Goal: Information Seeking & Learning: Learn about a topic

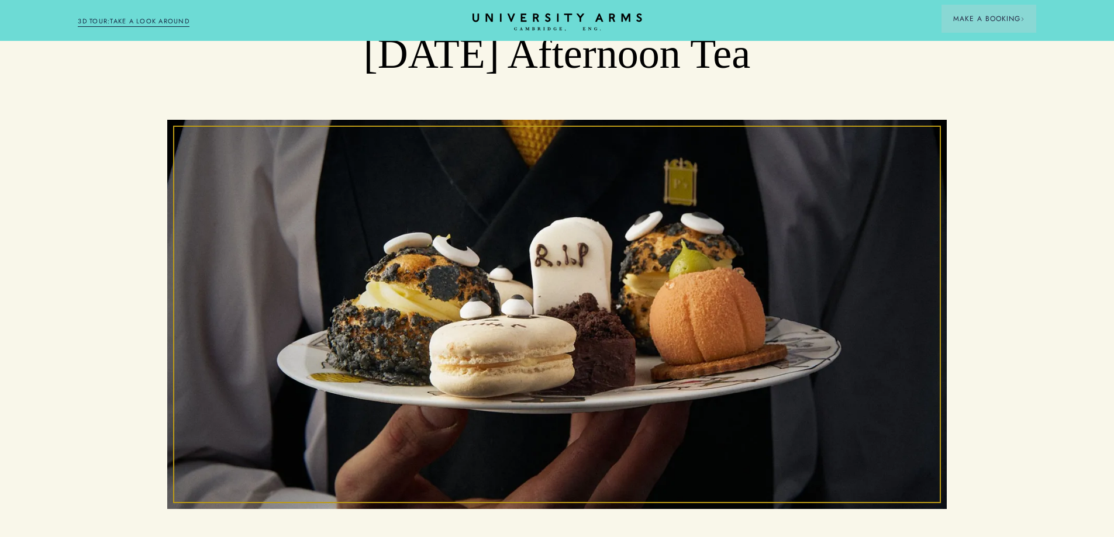
scroll to position [351, 0]
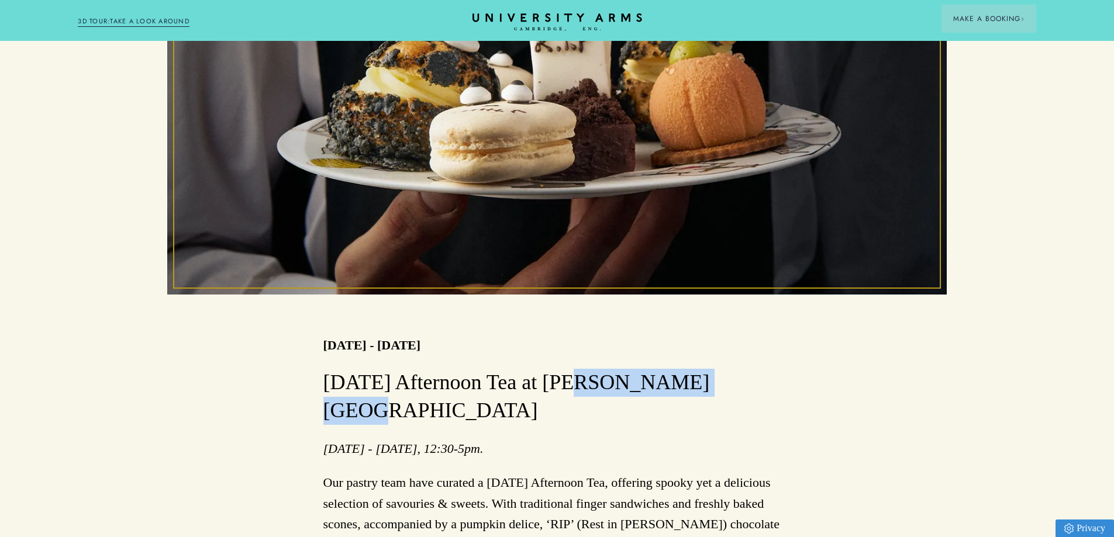
drag, startPoint x: 742, startPoint y: 386, endPoint x: 563, endPoint y: 376, distance: 179.1
click at [563, 376] on h3 "[DATE] Afternoon Tea at [PERSON_NAME][GEOGRAPHIC_DATA]" at bounding box center [557, 397] width 468 height 56
click at [661, 438] on p "[DATE] - [DATE], 12:30-5pm." at bounding box center [557, 448] width 468 height 20
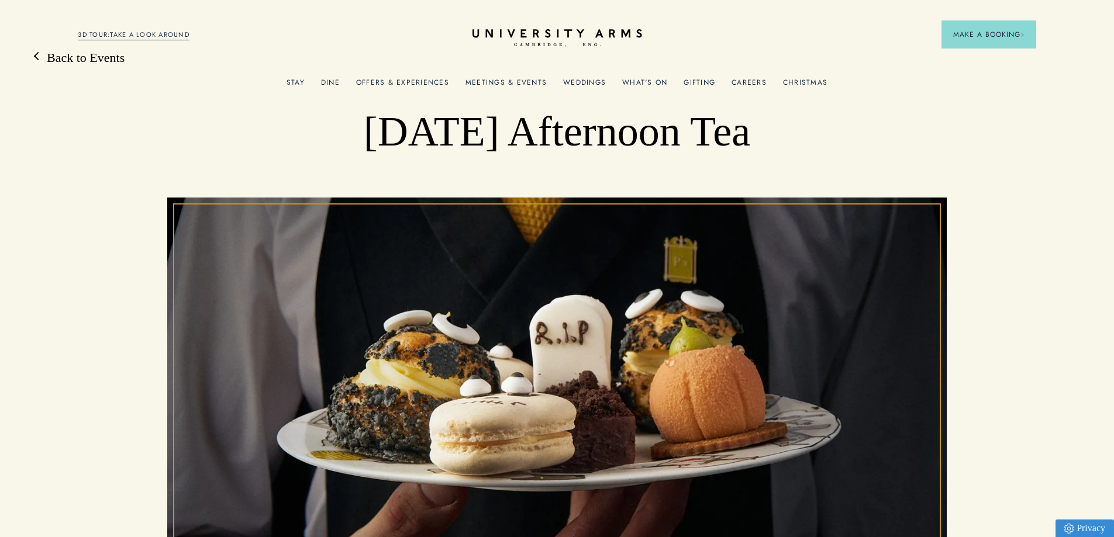
scroll to position [0, 0]
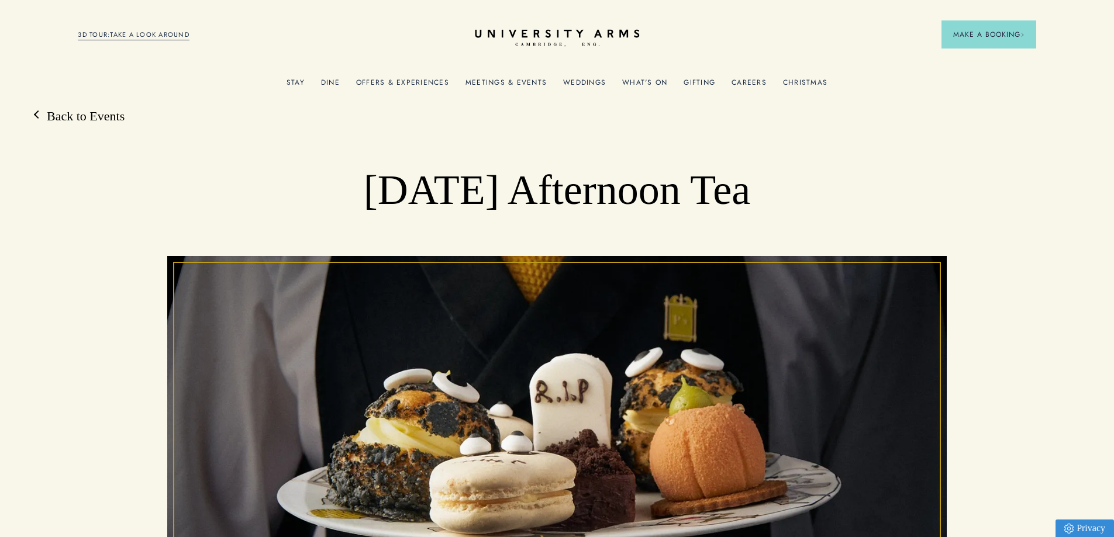
click at [524, 35] on icon "CAMBRIDGE’S LEADING LUXURY HOTEL SINCE [DATE]" at bounding box center [557, 38] width 164 height 18
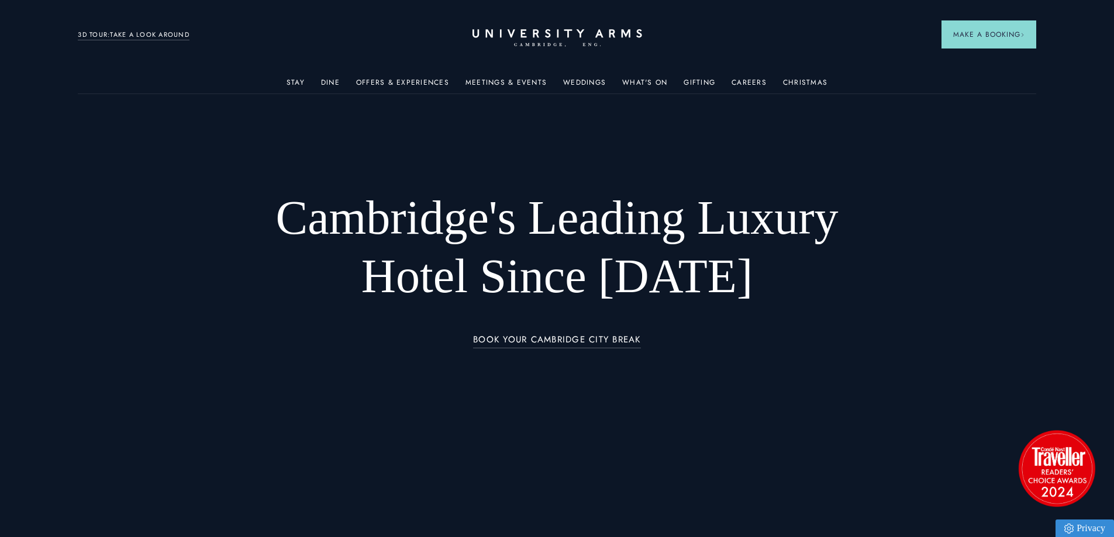
click at [322, 85] on ul "Stay Rooms Suites From £459/night Superior Rooms From £249/night Classic Rooms …" at bounding box center [557, 81] width 958 height 23
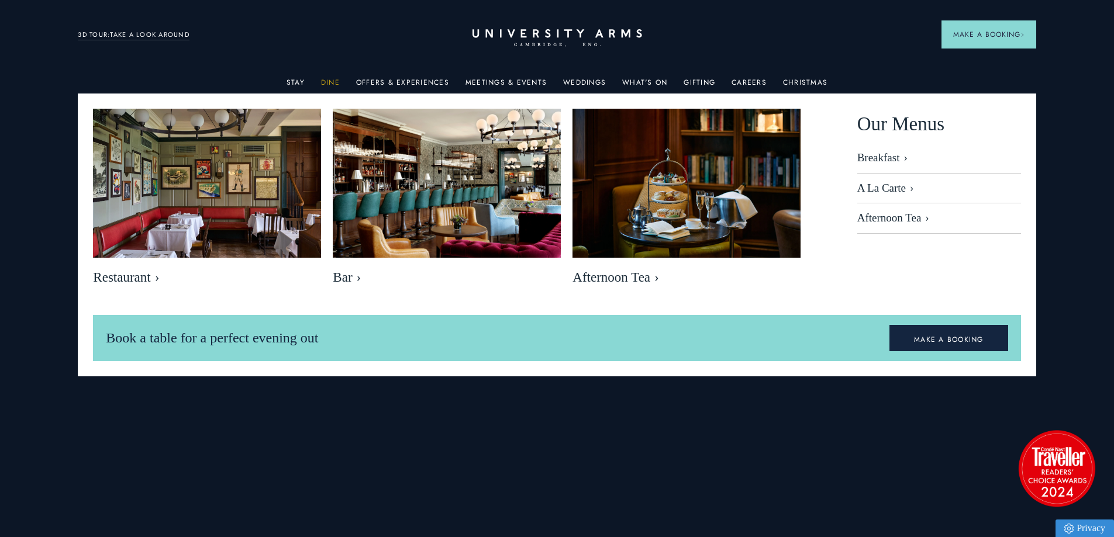
click at [333, 83] on link "Dine" at bounding box center [330, 85] width 19 height 15
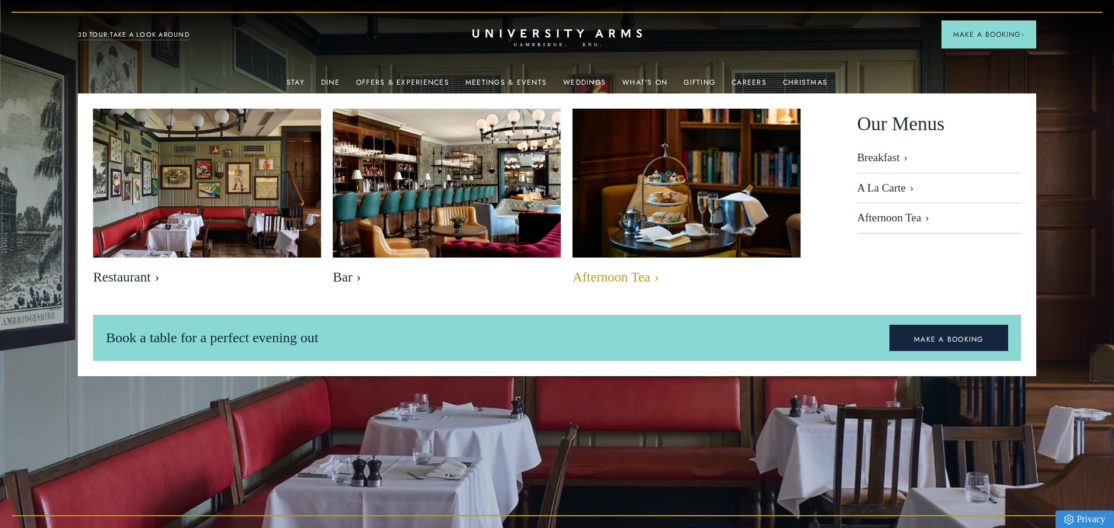
click at [646, 232] on img at bounding box center [686, 184] width 262 height 175
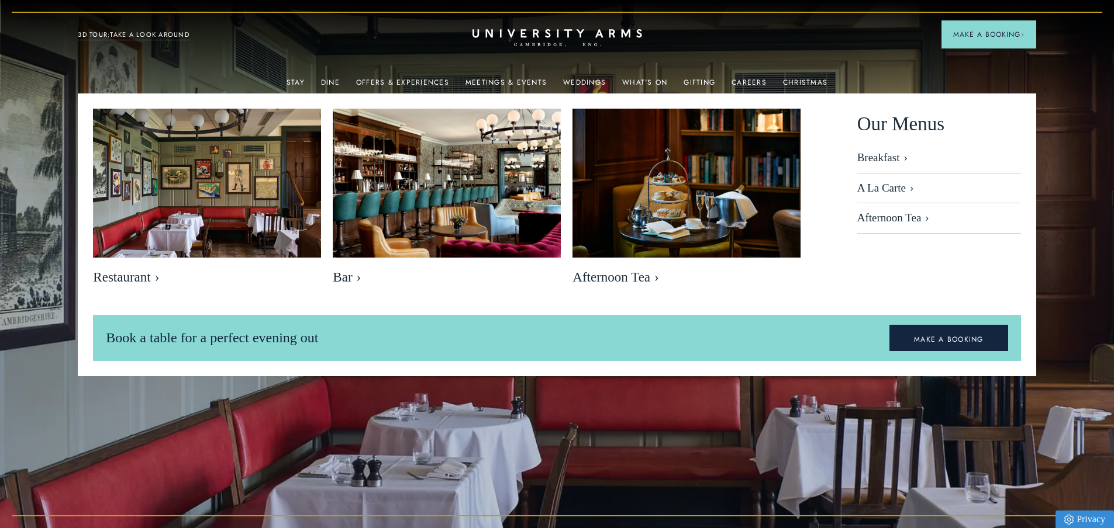
click at [628, 70] on div "Eat and drink Our quintessentially English brasserie restaurant Book a table Vi…" at bounding box center [557, 264] width 468 height 528
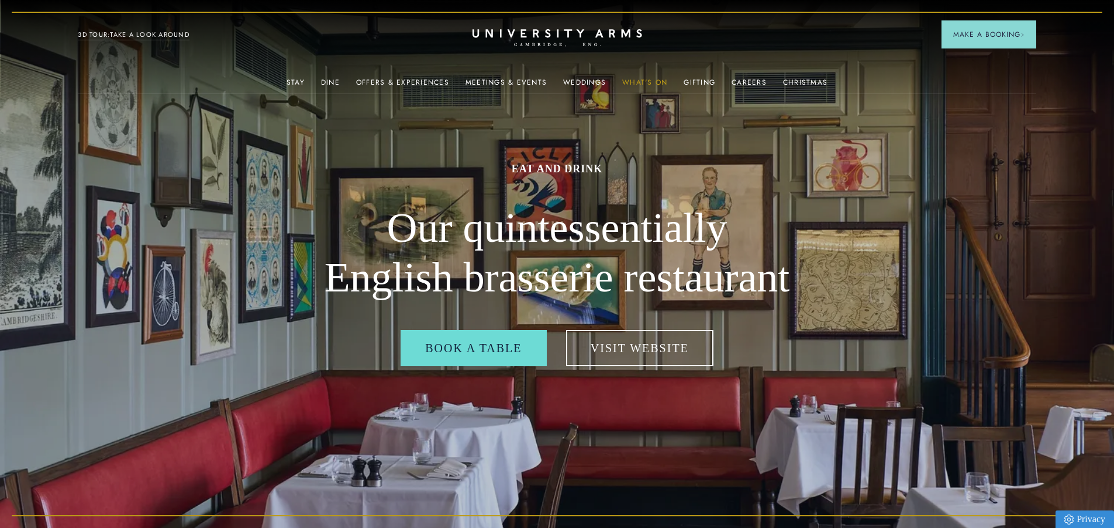
click at [641, 78] on link "What's On" at bounding box center [644, 85] width 45 height 15
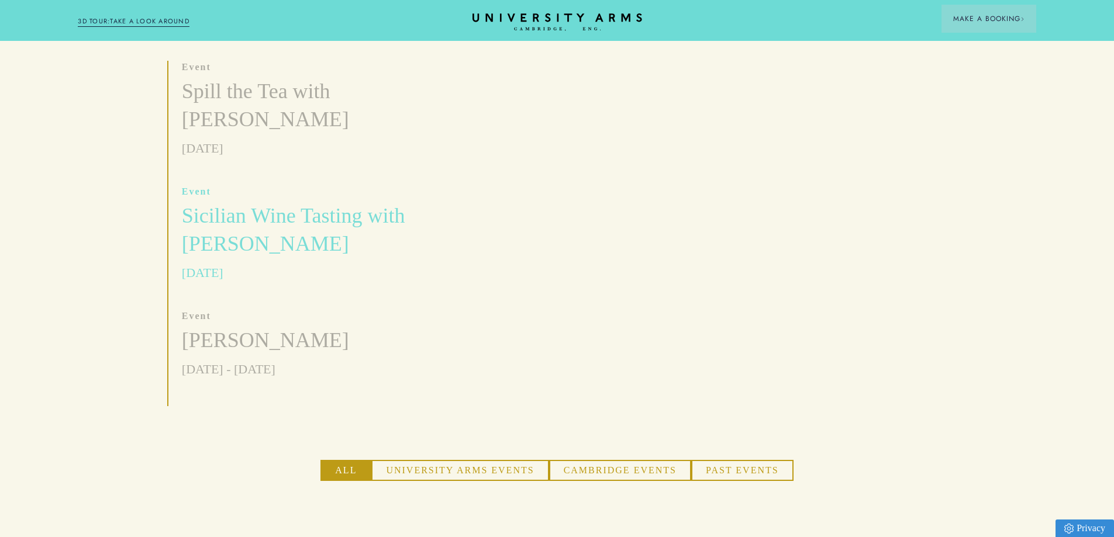
scroll to position [351, 0]
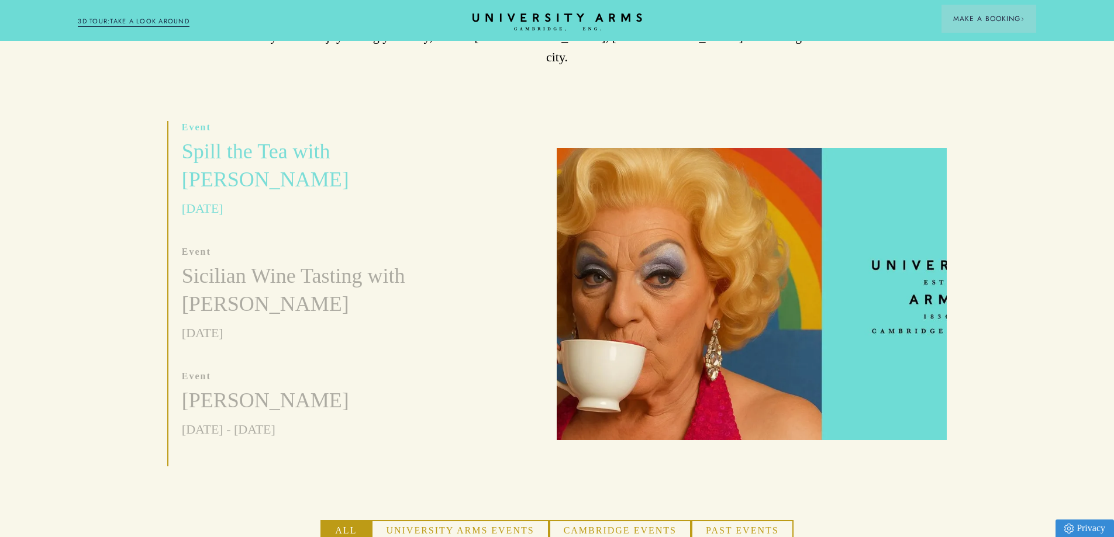
click at [216, 138] on h3 "Spill the Tea with [PERSON_NAME]" at bounding box center [316, 166] width 268 height 56
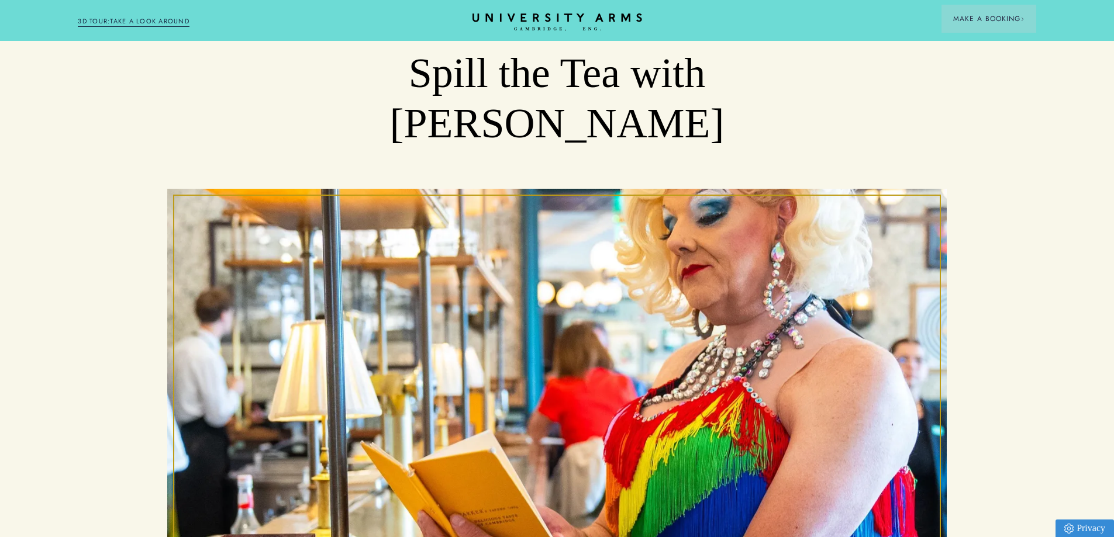
scroll to position [175, 0]
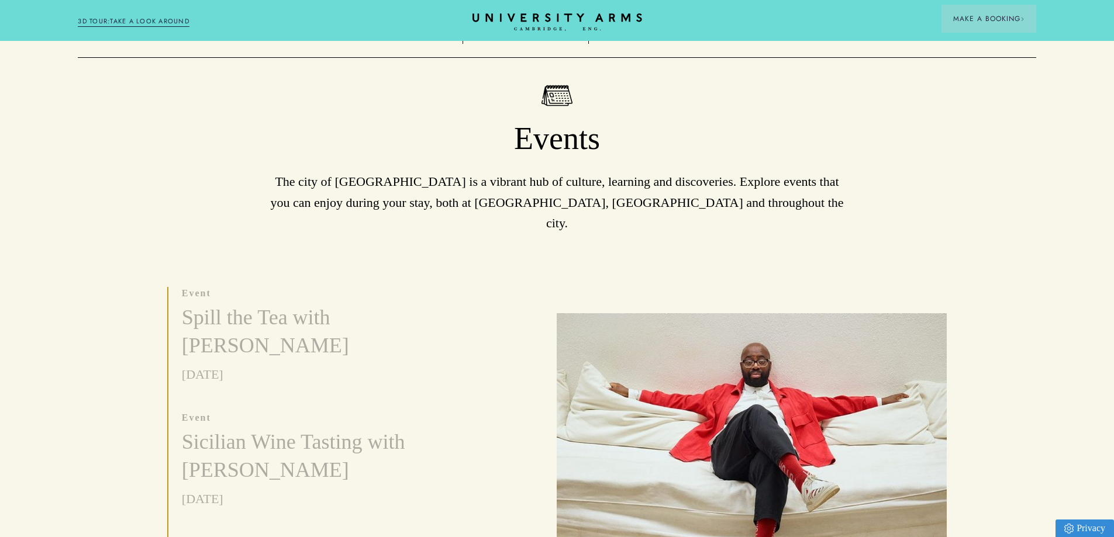
scroll to position [351, 0]
